Goal: Check status: Check status

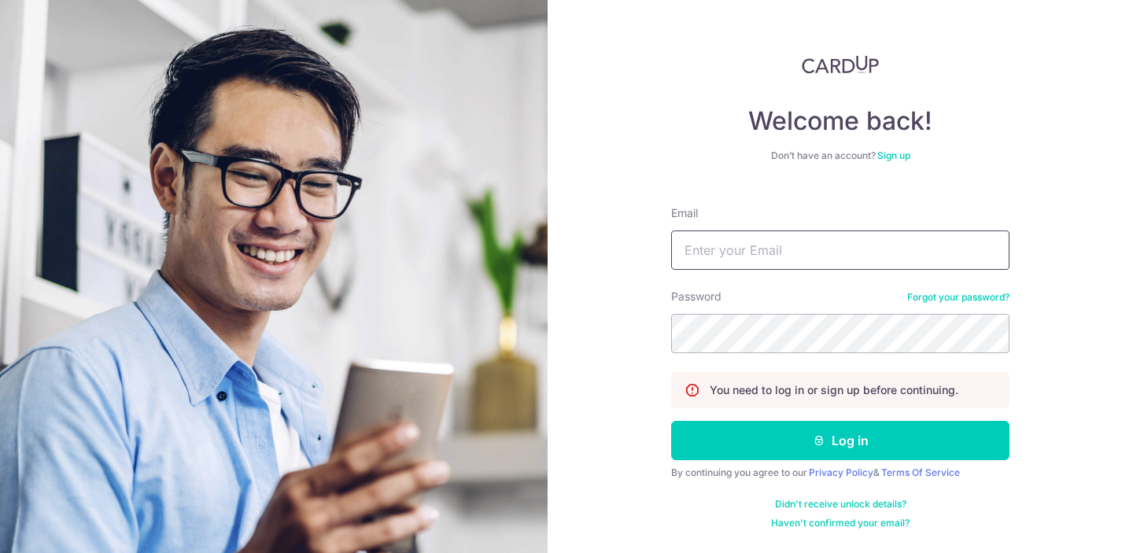
click at [740, 233] on input "Email" at bounding box center [840, 250] width 338 height 39
type input "[EMAIL_ADDRESS][DOMAIN_NAME]"
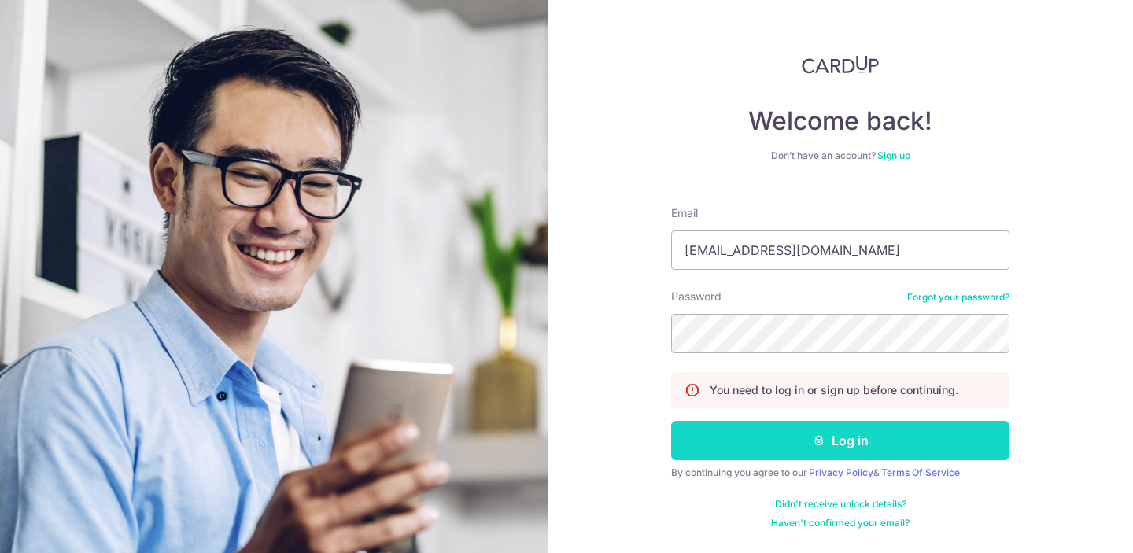
click at [773, 444] on button "Log in" at bounding box center [840, 440] width 338 height 39
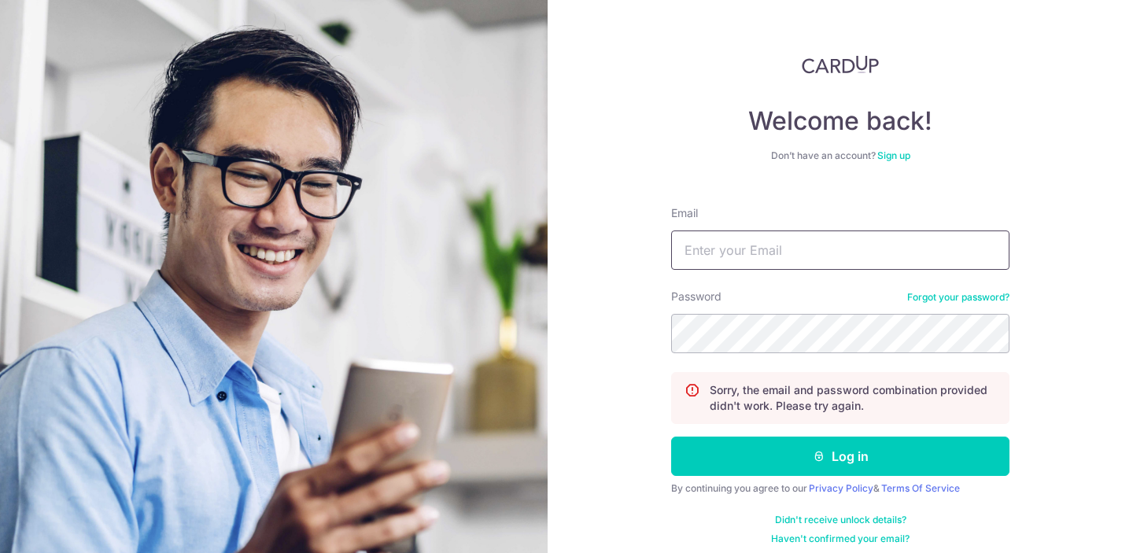
click at [765, 261] on input "Email" at bounding box center [840, 250] width 338 height 39
type input "[EMAIL_ADDRESS][DOMAIN_NAME]"
click at [671, 437] on button "Log in" at bounding box center [840, 456] width 338 height 39
click at [837, 241] on input "Email" at bounding box center [840, 250] width 338 height 39
type input "[EMAIL_ADDRESS][DOMAIN_NAME]"
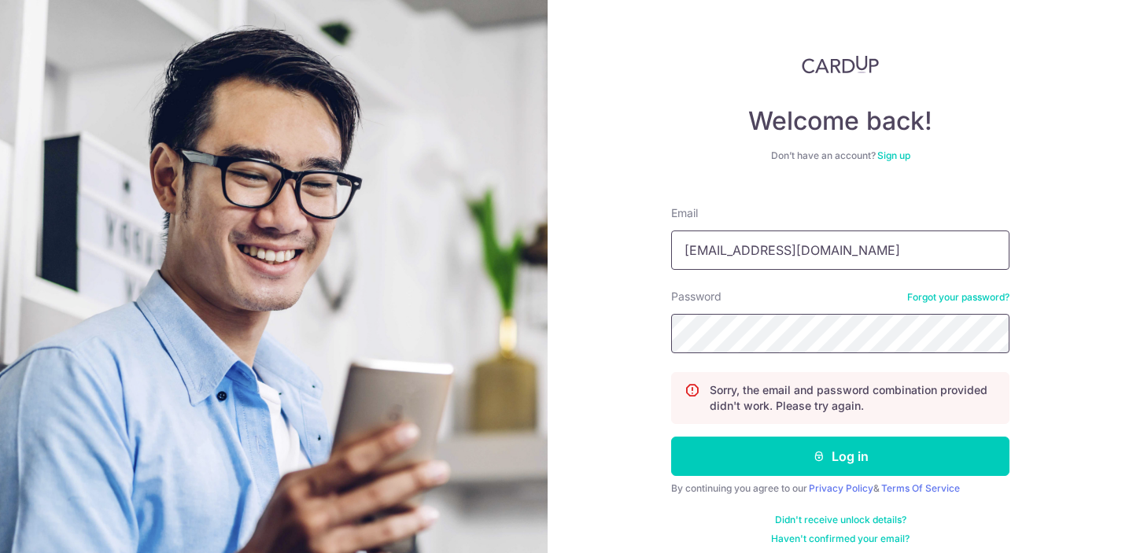
click at [671, 437] on button "Log in" at bounding box center [840, 456] width 338 height 39
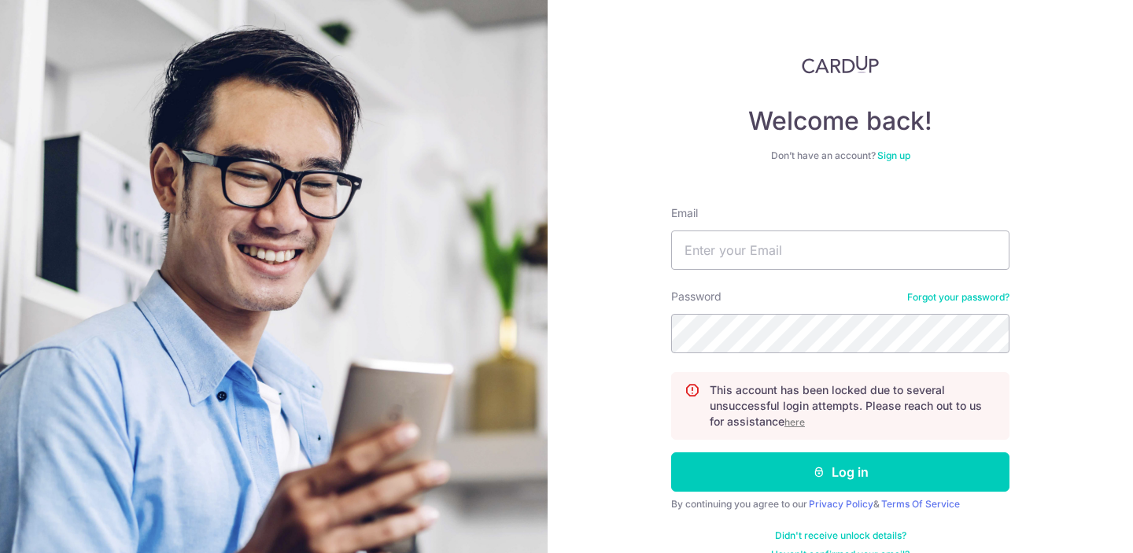
click at [796, 427] on u "here" at bounding box center [795, 422] width 20 height 12
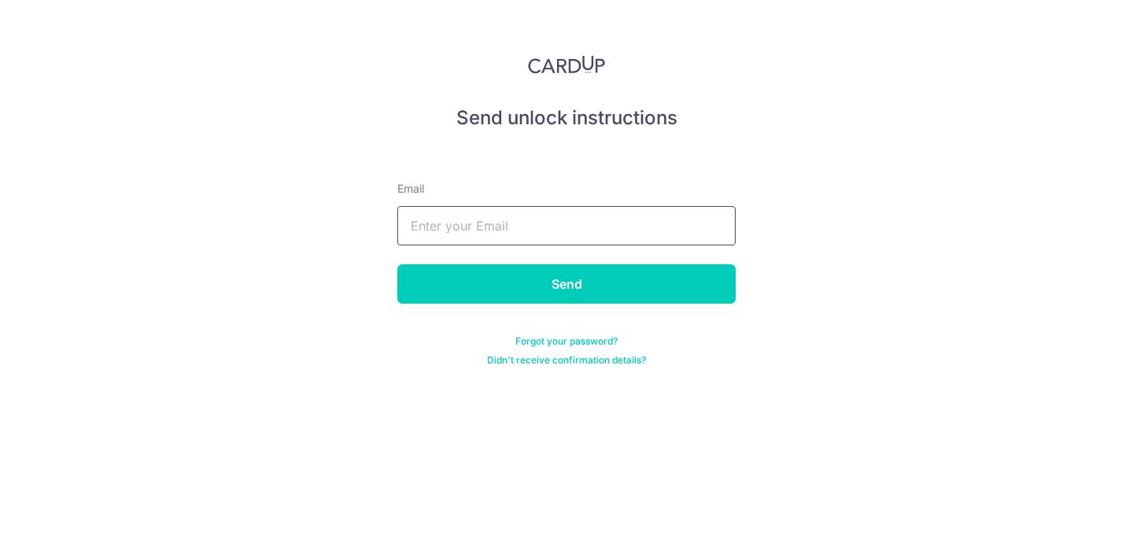
click at [597, 228] on input "text" at bounding box center [566, 225] width 338 height 39
type input "[EMAIL_ADDRESS][DOMAIN_NAME]"
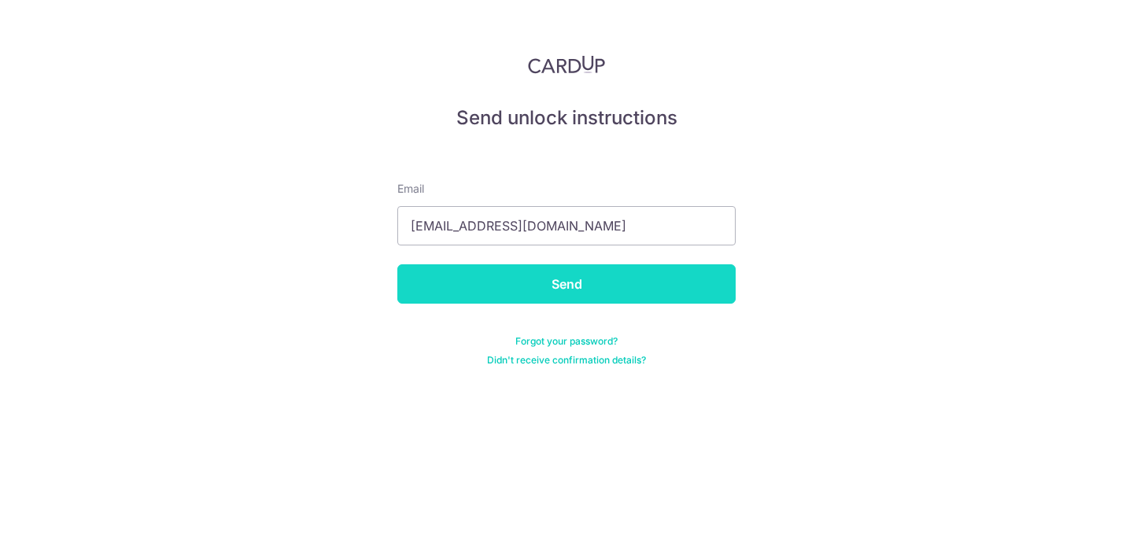
click at [558, 279] on input "Send" at bounding box center [566, 283] width 338 height 39
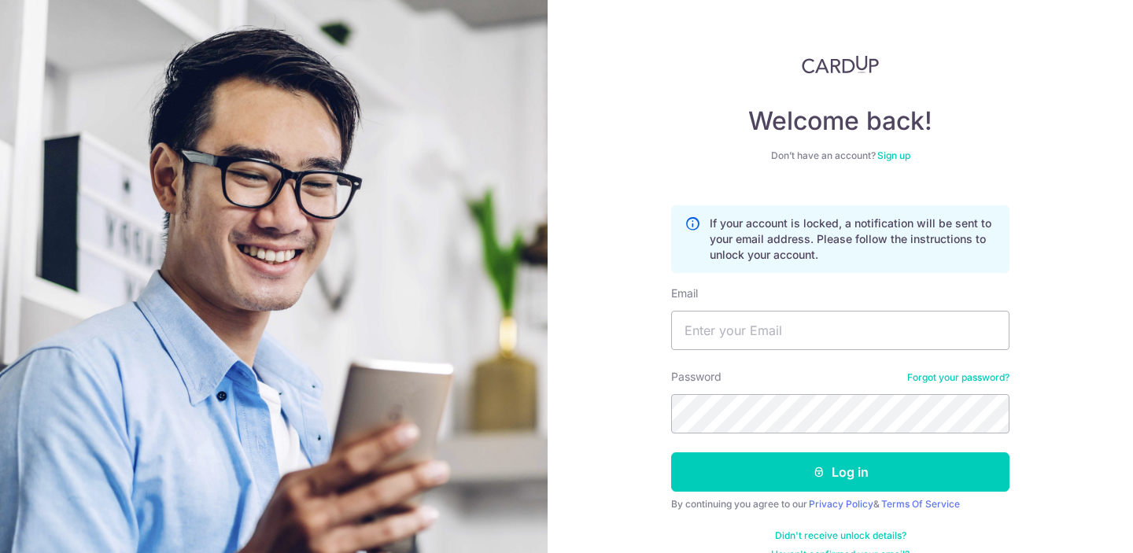
click at [713, 350] on form "If your account is locked, a notification will be sent to your email address. P…" at bounding box center [840, 378] width 338 height 368
click at [725, 339] on input "Email" at bounding box center [840, 330] width 338 height 39
type input "[EMAIL_ADDRESS][DOMAIN_NAME]"
click at [671, 453] on button "Log in" at bounding box center [840, 472] width 338 height 39
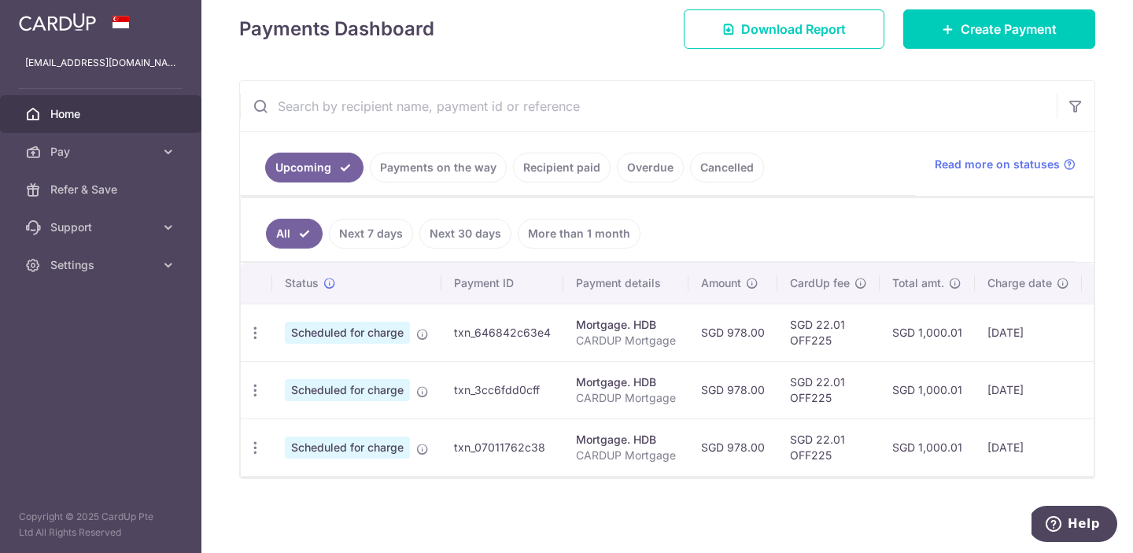
click at [463, 179] on link "Payments on the way" at bounding box center [438, 168] width 137 height 30
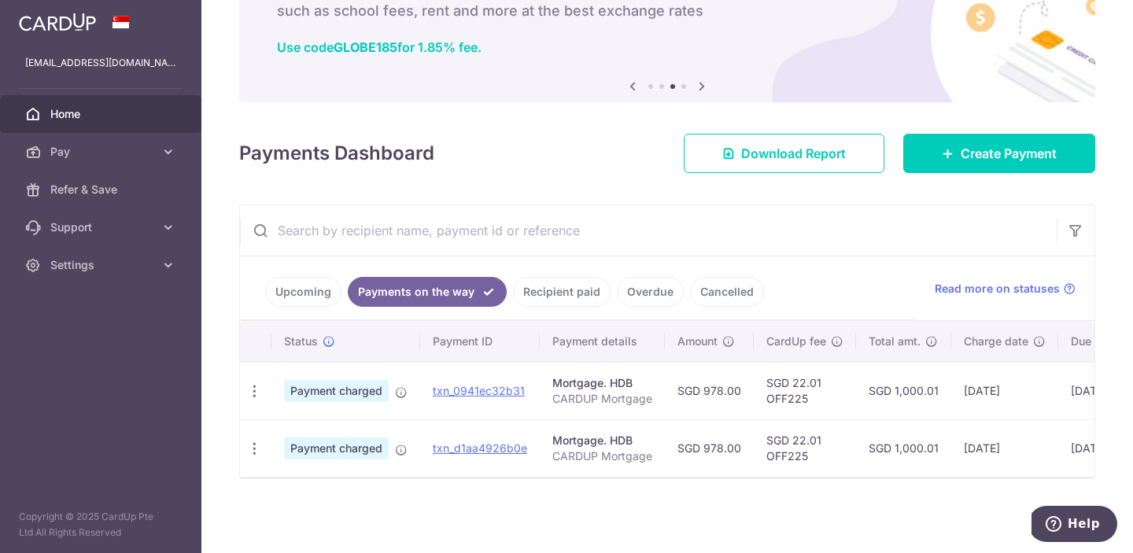
click at [564, 289] on link "Recipient paid" at bounding box center [562, 292] width 98 height 30
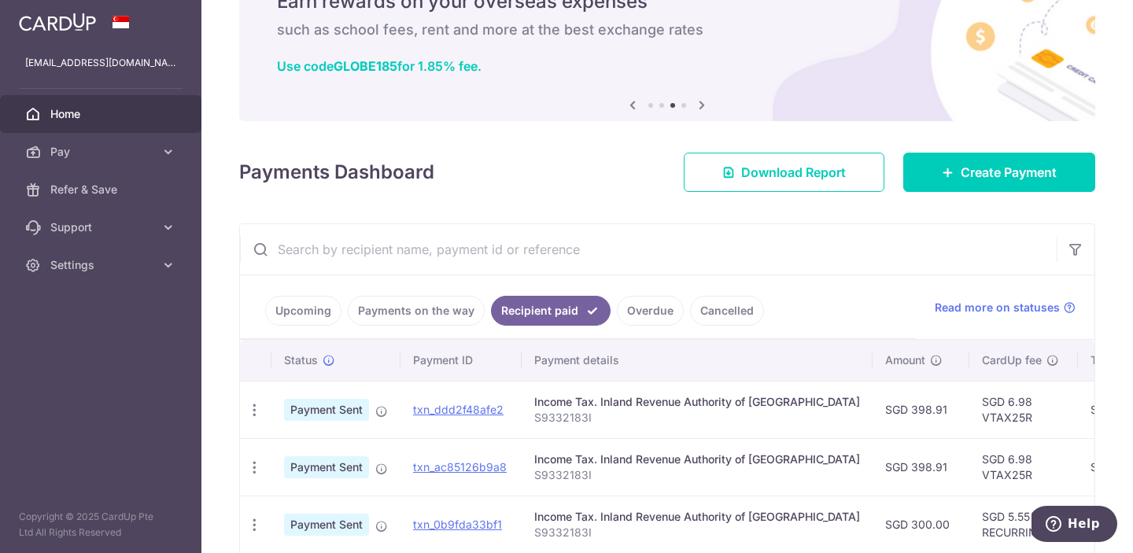
scroll to position [99, 0]
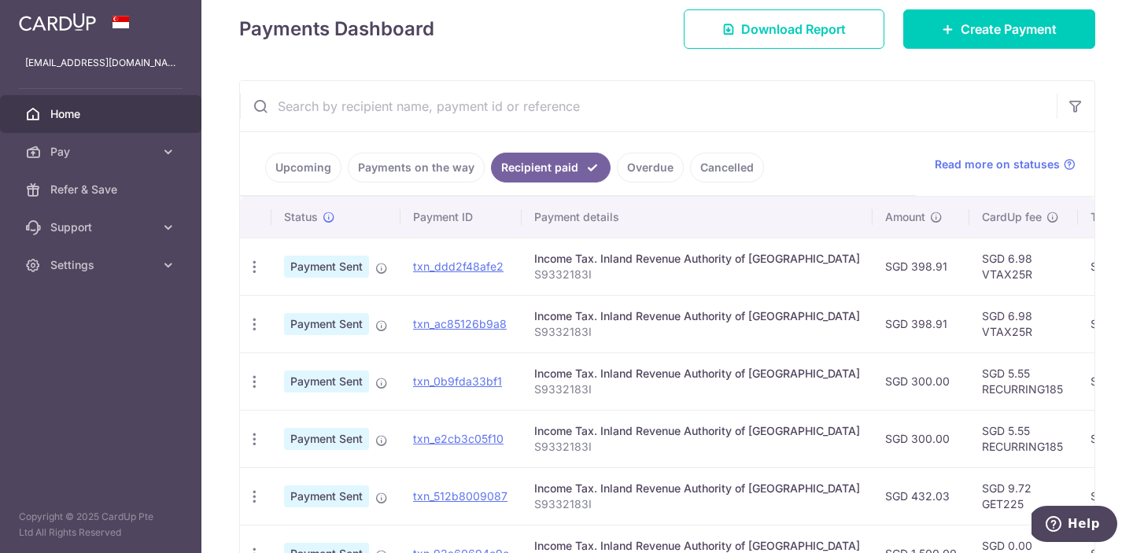
click at [659, 155] on link "Overdue" at bounding box center [650, 168] width 67 height 30
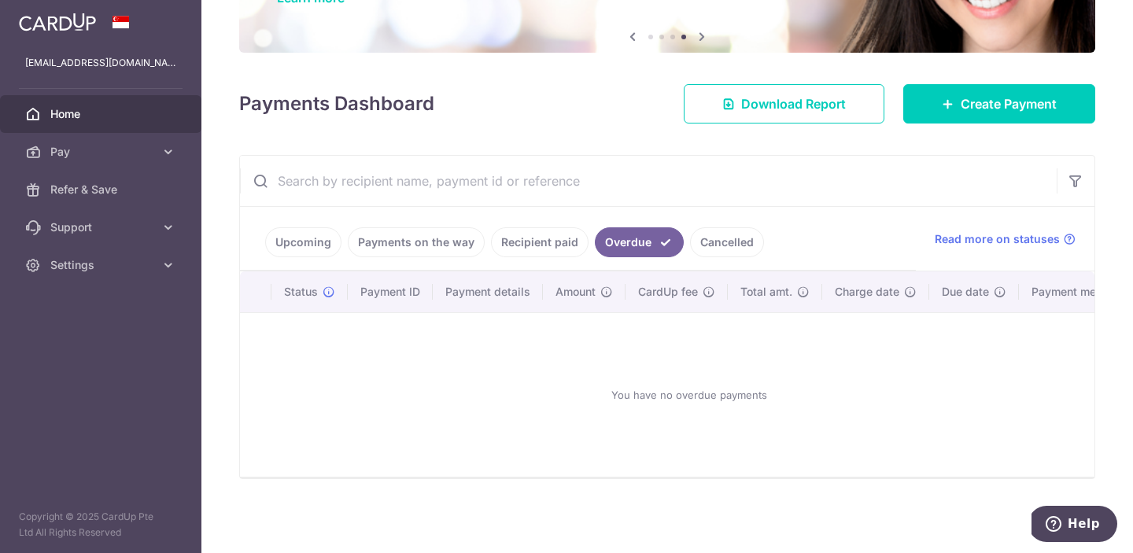
click at [719, 226] on ul "Upcoming Payments on the way Recipient paid Overdue Cancelled" at bounding box center [578, 239] width 676 height 64
click at [718, 232] on link "Cancelled" at bounding box center [727, 242] width 74 height 30
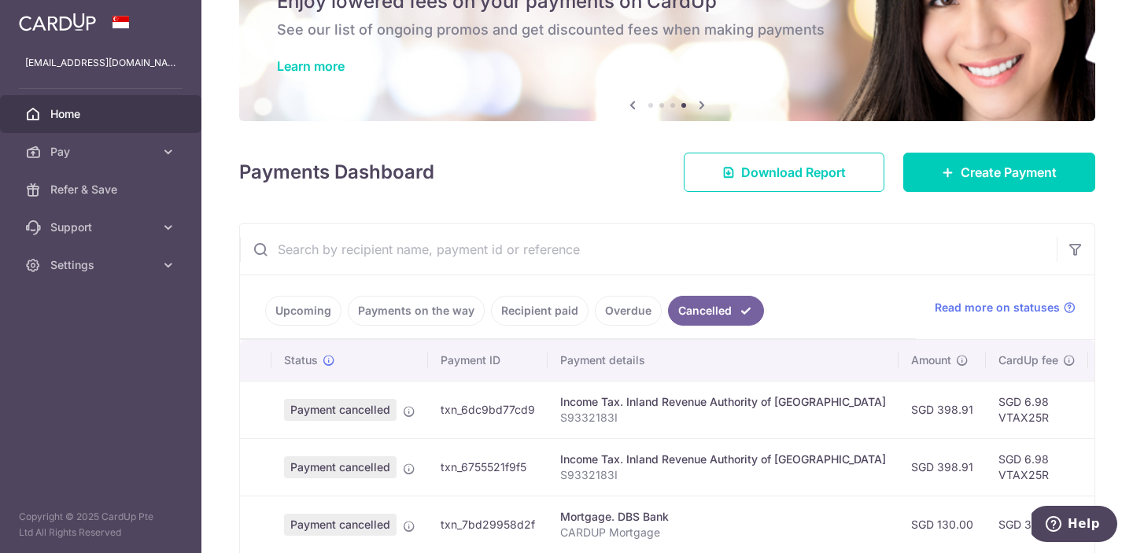
scroll to position [224, 0]
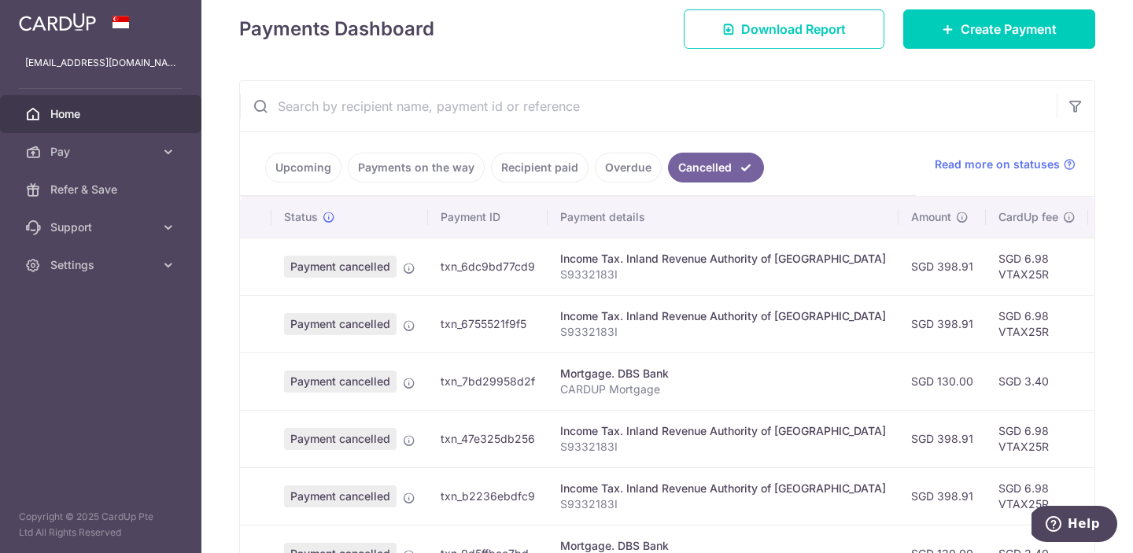
click at [418, 163] on link "Payments on the way" at bounding box center [416, 168] width 137 height 30
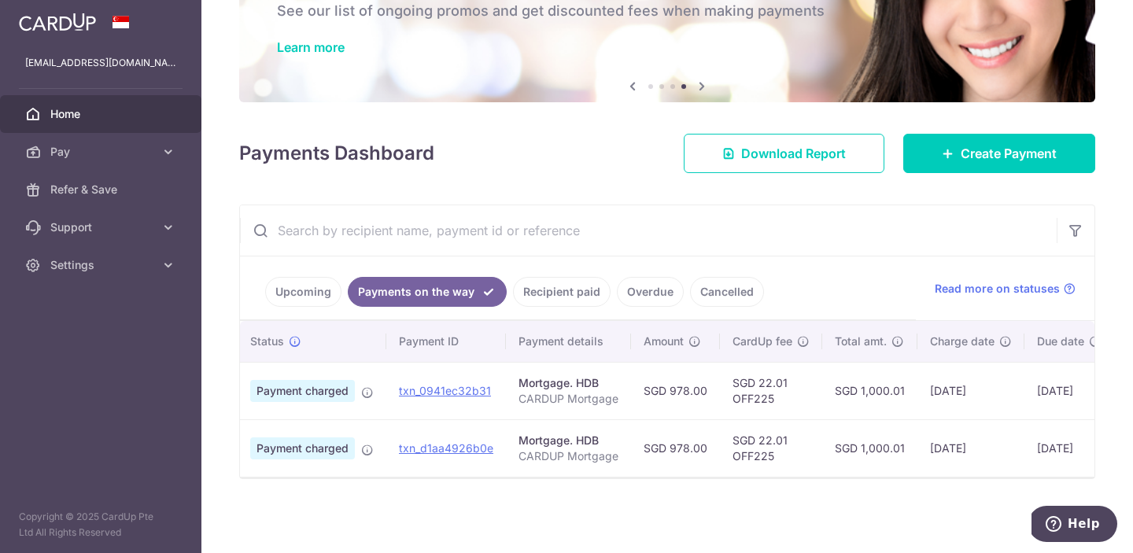
scroll to position [0, 0]
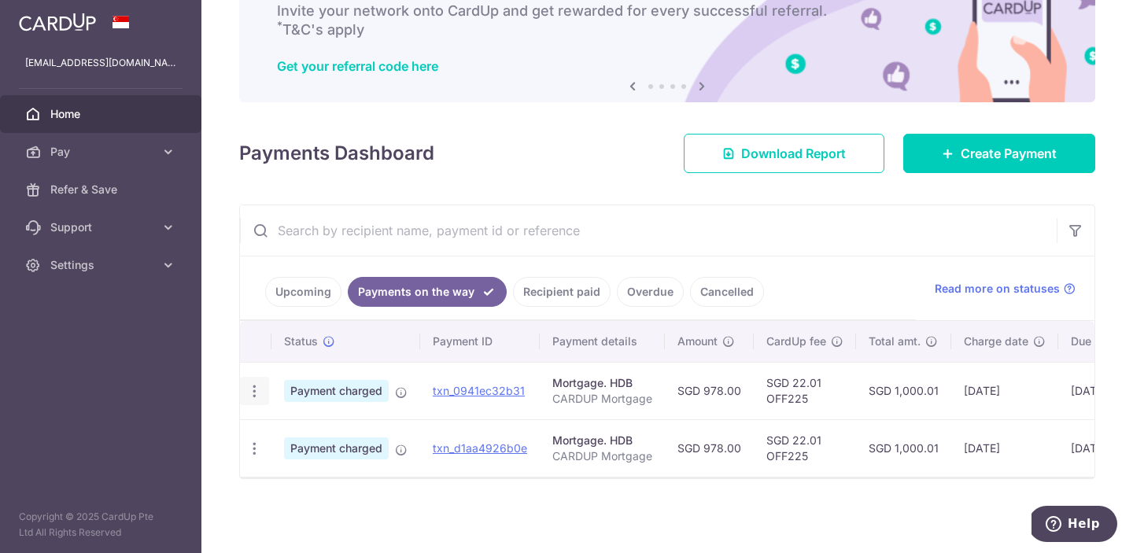
click at [252, 390] on icon "button" at bounding box center [254, 391] width 17 height 17
click at [199, 380] on aside "[EMAIL_ADDRESS][DOMAIN_NAME] Home Pay Payments Recipients Cards Refer & Save Su…" at bounding box center [100, 276] width 201 height 553
click at [245, 446] on div "PDF Receipt" at bounding box center [254, 448] width 29 height 29
click at [255, 451] on icon "button" at bounding box center [254, 449] width 17 height 17
click at [281, 486] on link "PDF Receipt" at bounding box center [323, 492] width 164 height 38
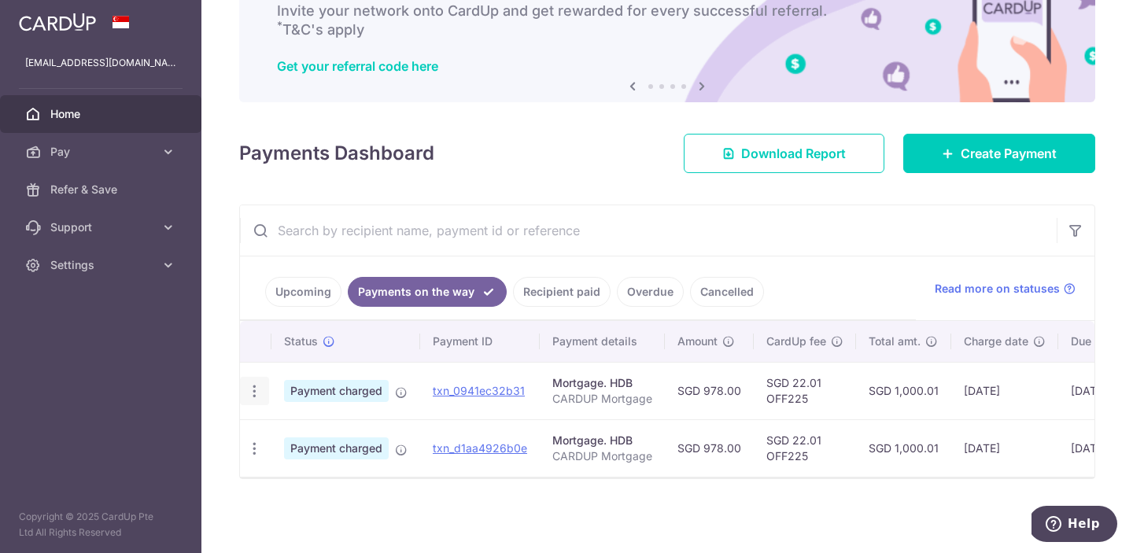
click at [258, 389] on icon "button" at bounding box center [254, 391] width 17 height 17
click at [307, 433] on span "PDF Receipt" at bounding box center [338, 435] width 107 height 16
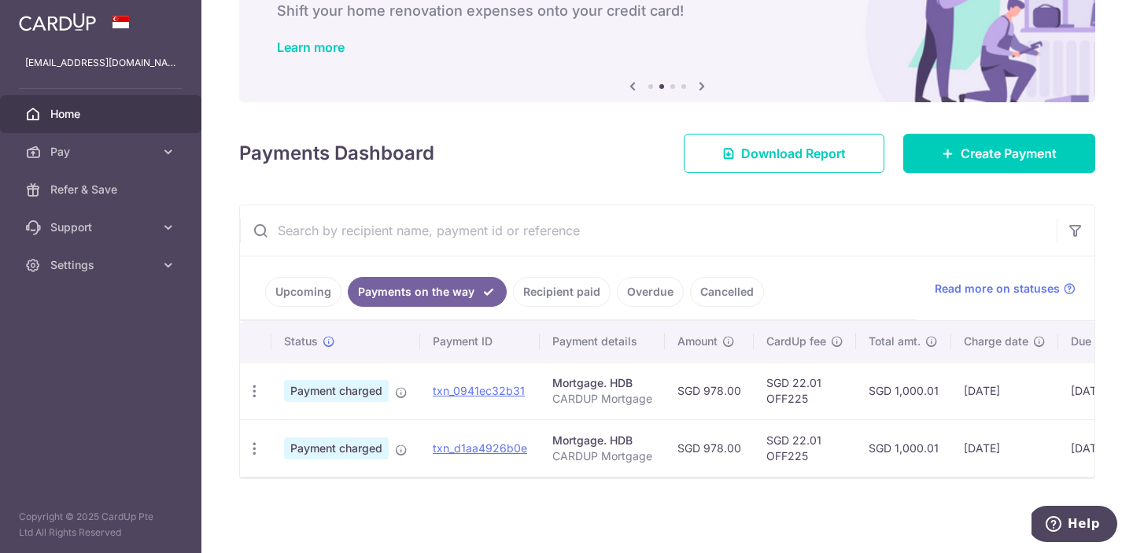
click at [315, 282] on link "Upcoming" at bounding box center [303, 292] width 76 height 30
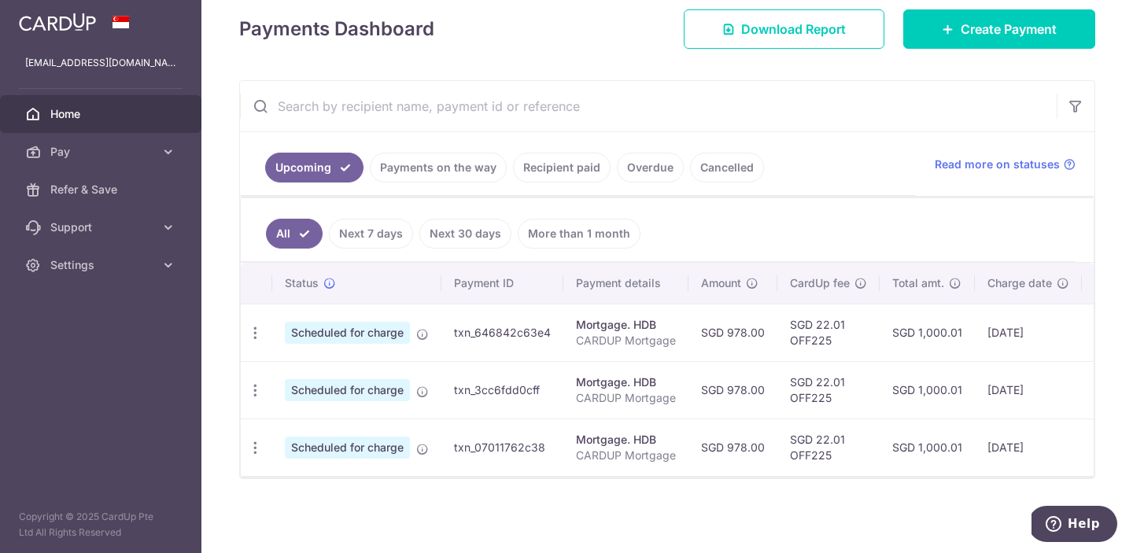
click at [352, 242] on link "Next 7 days" at bounding box center [371, 234] width 84 height 30
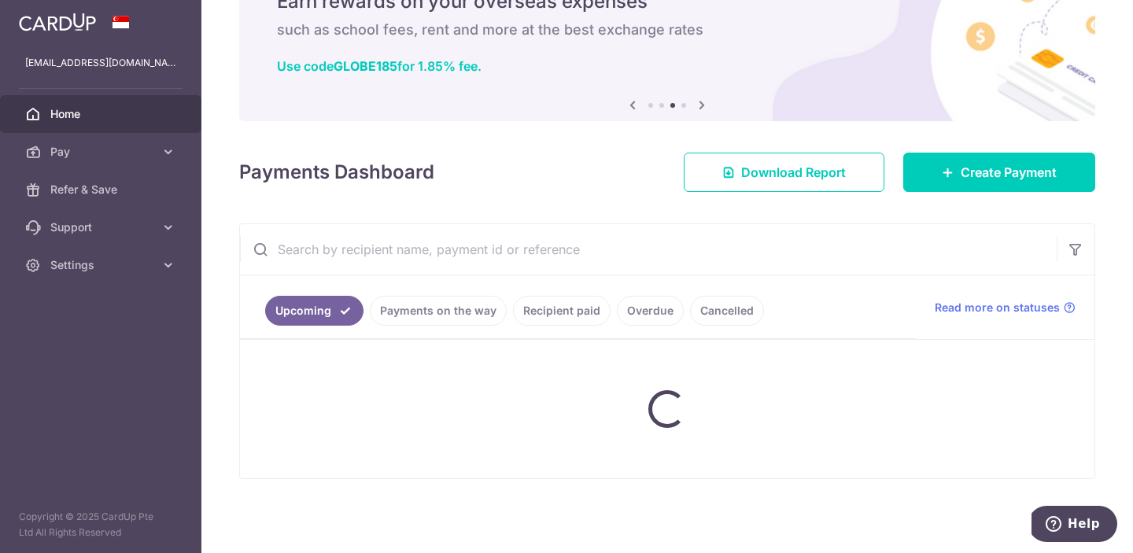
scroll to position [216, 0]
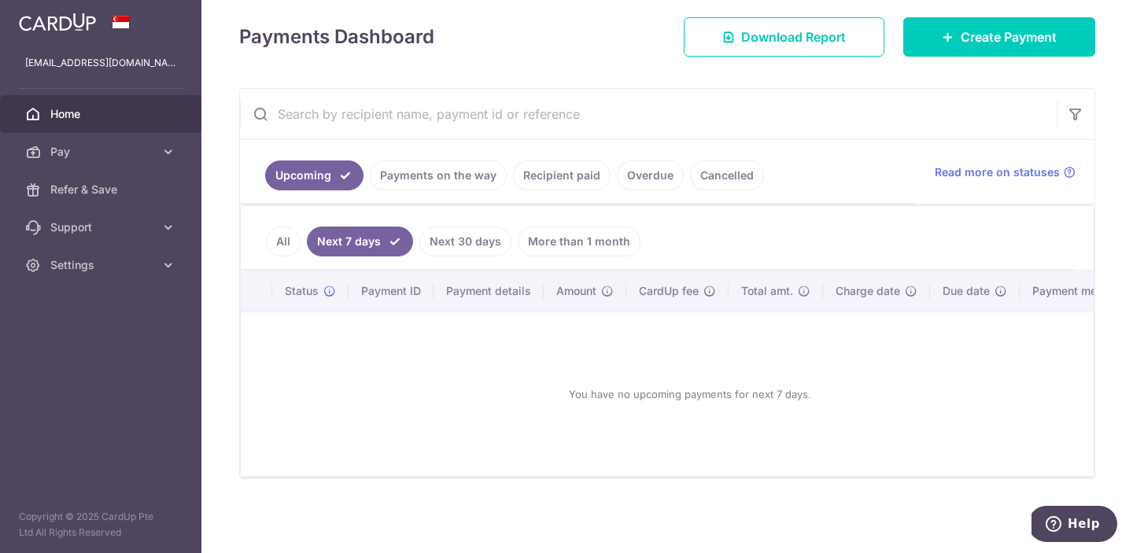
click at [461, 242] on link "Next 30 days" at bounding box center [465, 242] width 92 height 30
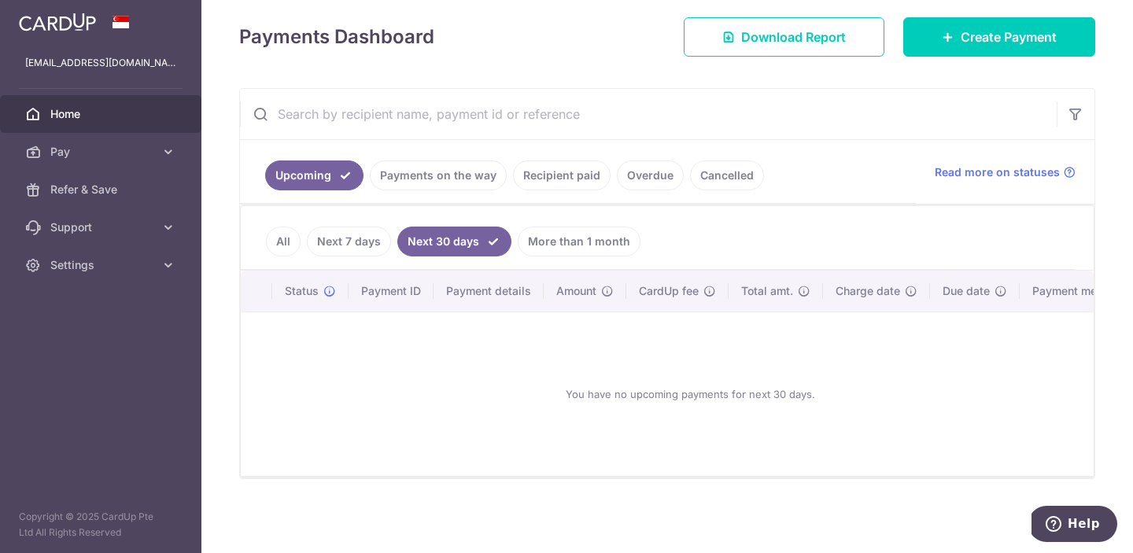
click at [553, 248] on link "More than 1 month" at bounding box center [579, 242] width 123 height 30
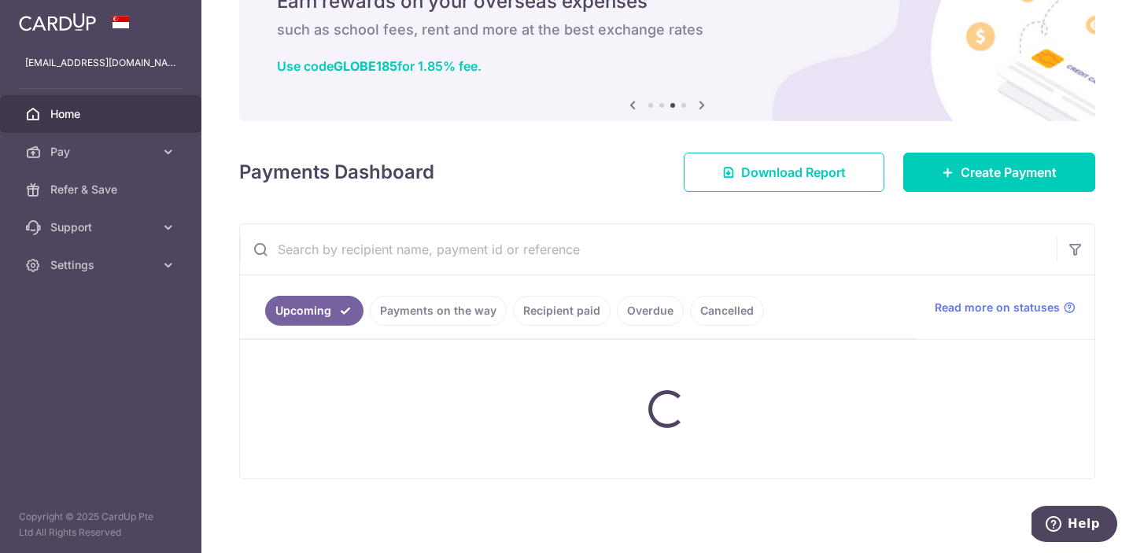
scroll to position [224, 0]
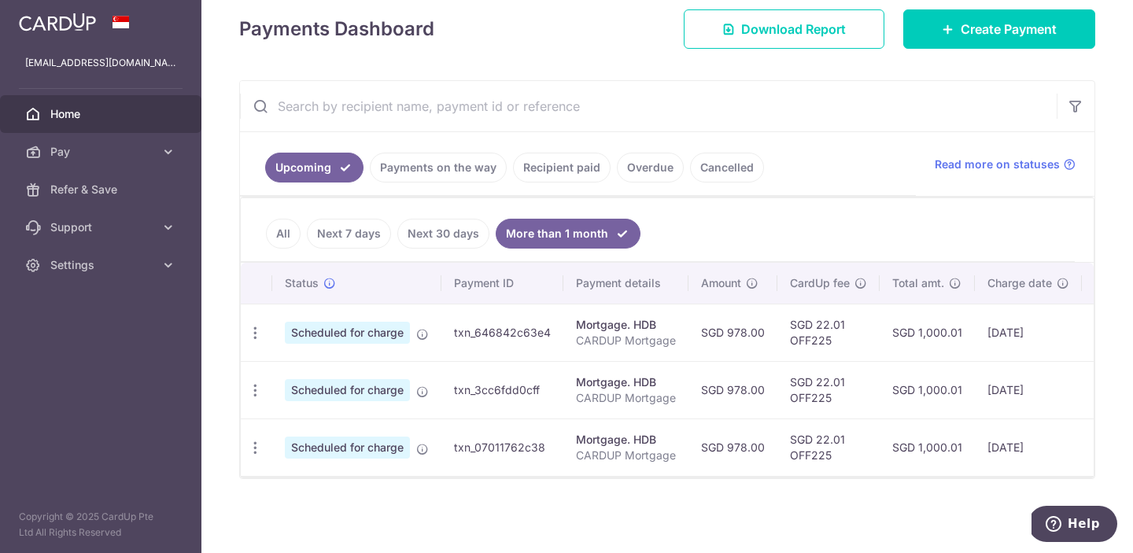
click at [429, 175] on link "Payments on the way" at bounding box center [438, 168] width 137 height 30
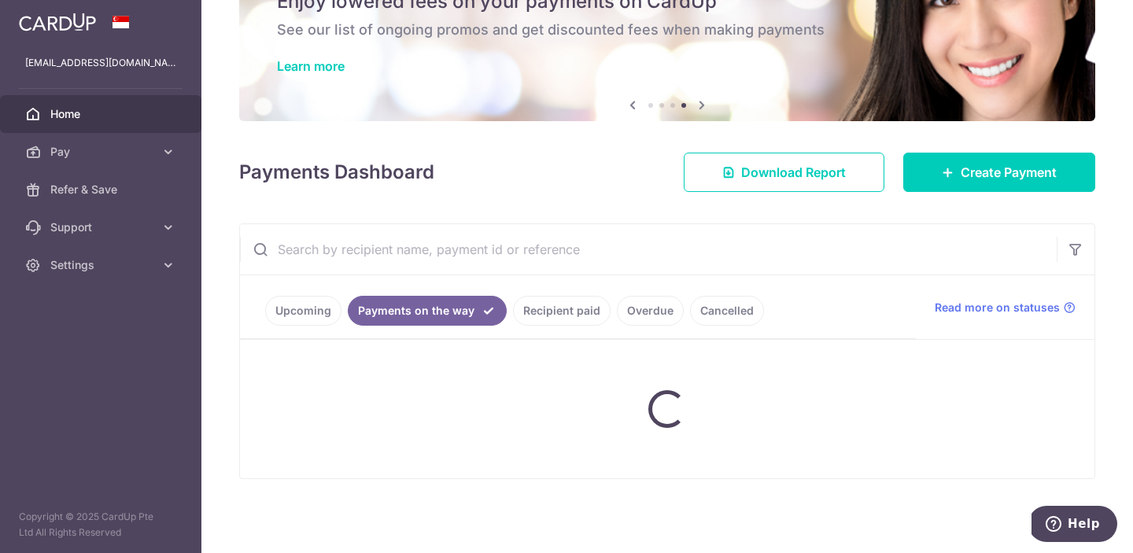
scroll to position [99, 0]
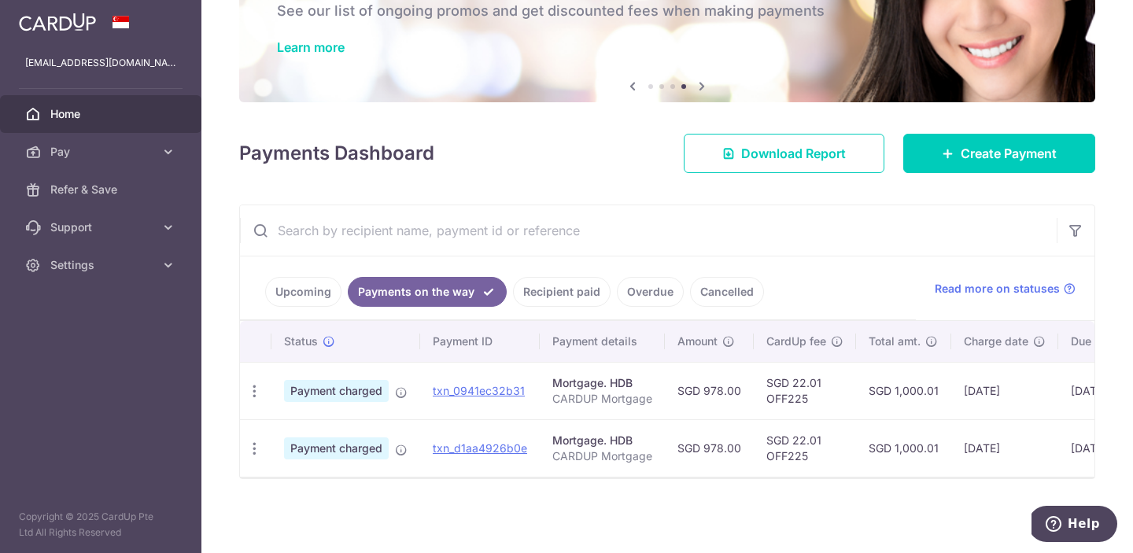
click at [256, 374] on td "PDF Receipt" at bounding box center [255, 390] width 31 height 57
click at [256, 383] on icon "button" at bounding box center [254, 391] width 17 height 17
click at [461, 508] on div "× Pause Schedule Pause all future payments in this series Pause just this one p…" at bounding box center [667, 276] width 932 height 553
click at [309, 302] on link "Upcoming" at bounding box center [303, 292] width 76 height 30
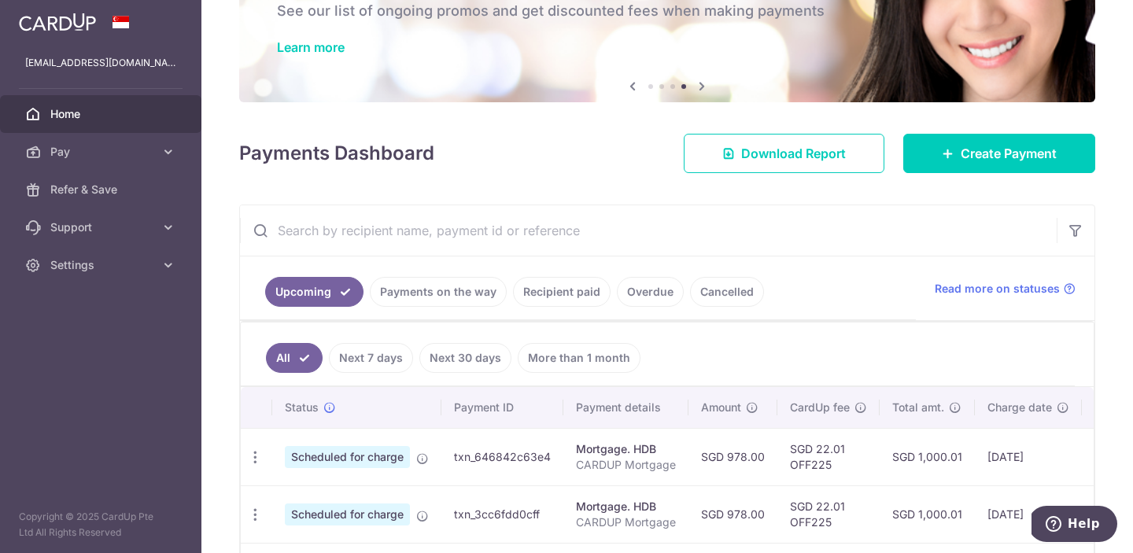
click at [557, 290] on link "Recipient paid" at bounding box center [562, 292] width 98 height 30
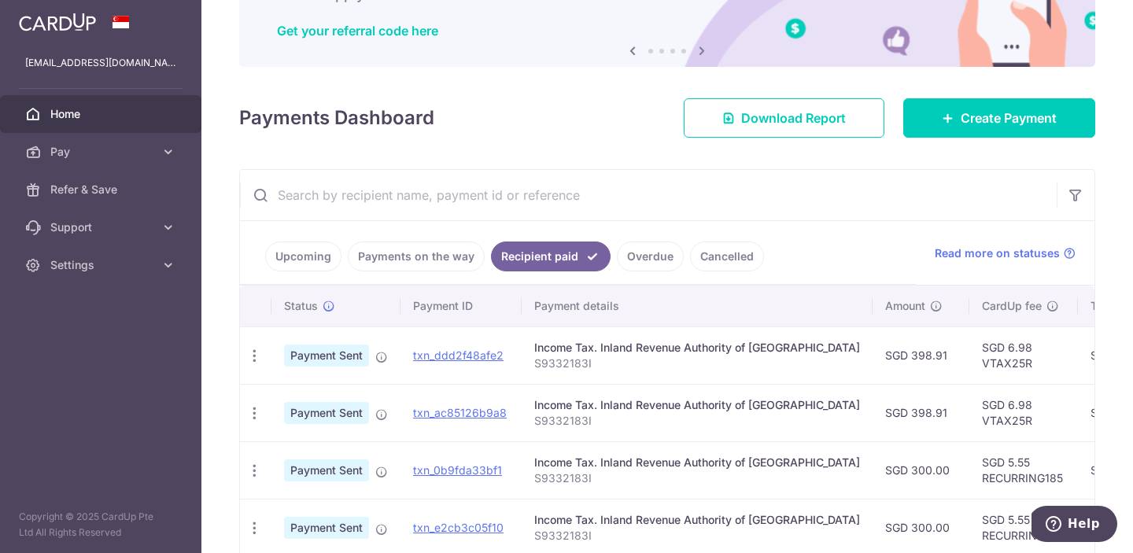
scroll to position [146, 0]
